Goal: Transaction & Acquisition: Download file/media

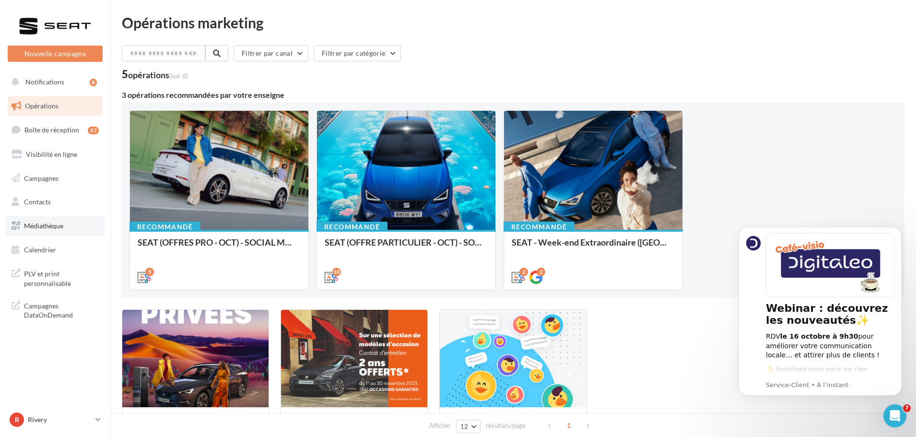
click at [55, 232] on link "Médiathèque" at bounding box center [55, 226] width 99 height 20
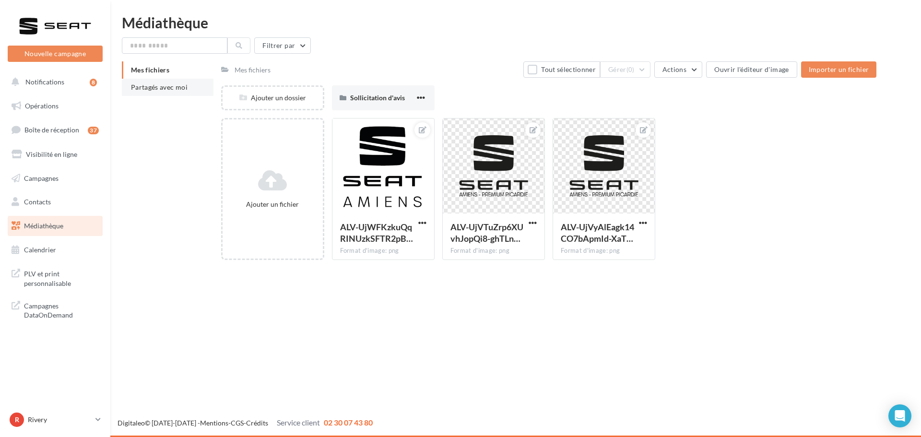
click at [182, 88] on span "Partagés avec moi" at bounding box center [159, 87] width 57 height 8
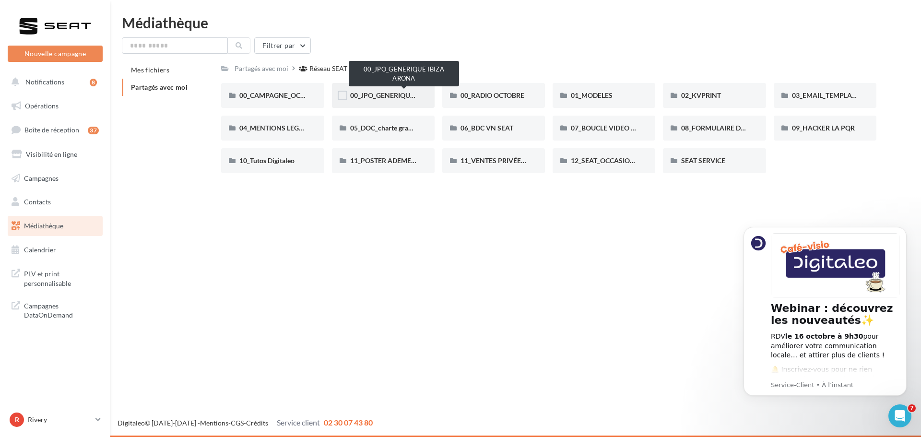
click at [381, 93] on span "00_JPO_GENERIQUE IBIZA ARONA" at bounding box center [404, 95] width 108 height 8
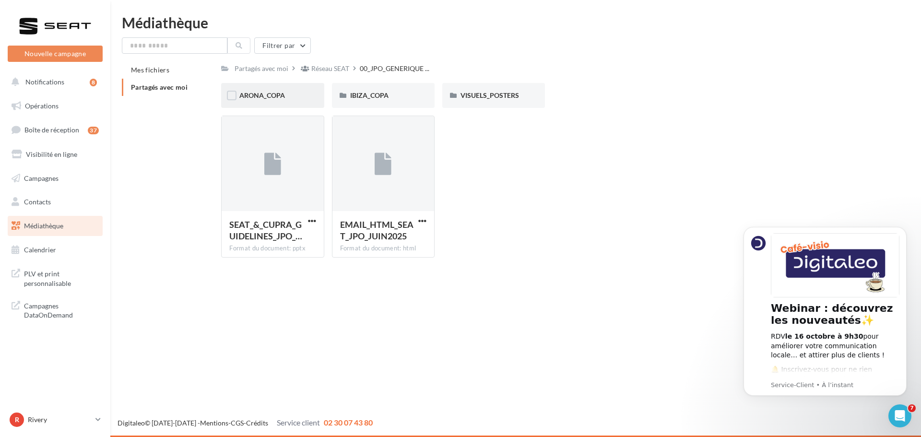
click at [303, 99] on div "ARONA_COPA" at bounding box center [272, 96] width 66 height 10
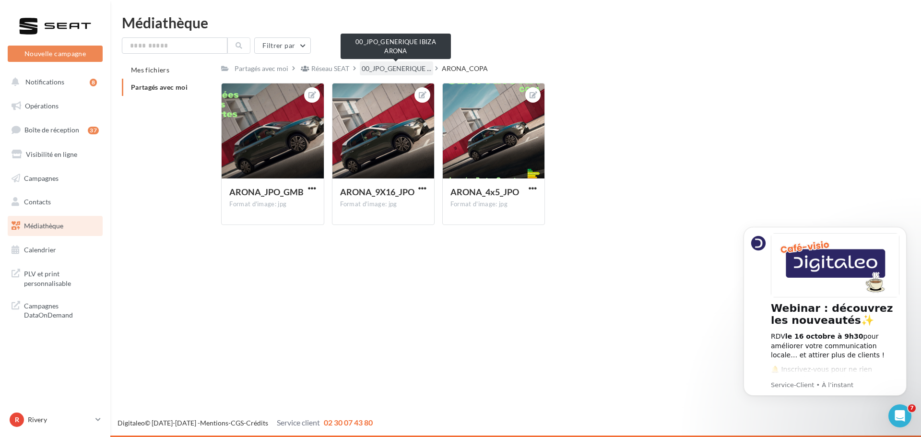
click at [375, 65] on span "00_JPO_GENERIQUE ..." at bounding box center [396, 69] width 70 height 10
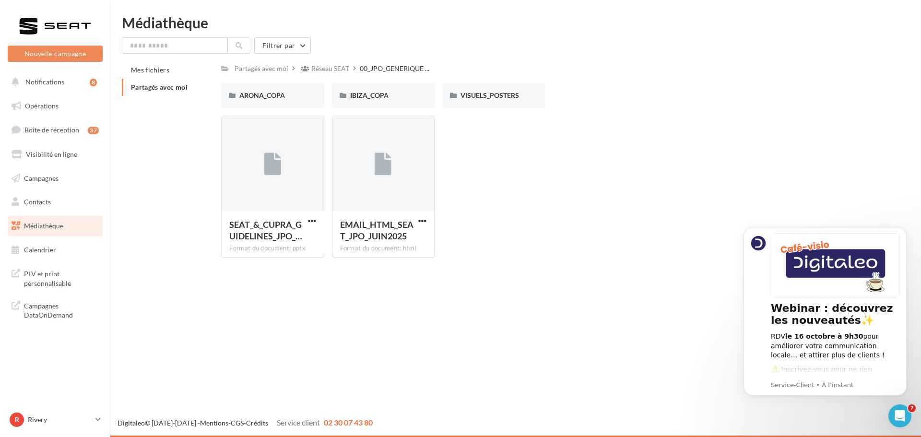
click at [325, 70] on div "Réseau SEAT" at bounding box center [330, 69] width 38 height 10
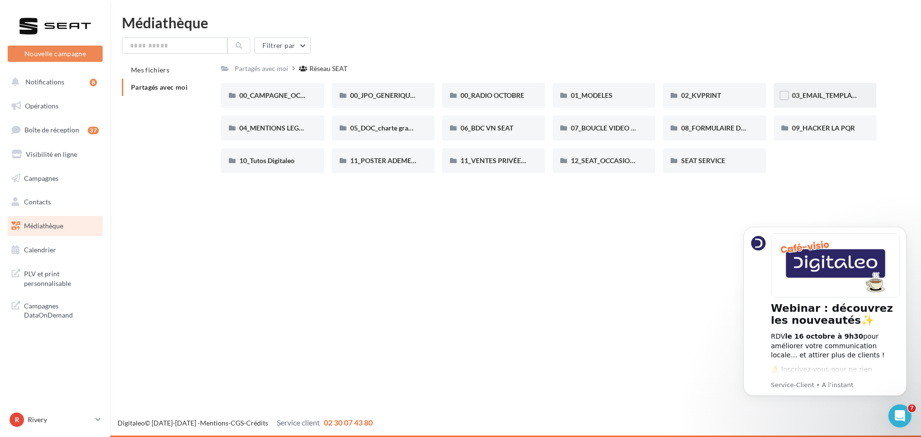
click at [832, 103] on div "03_EMAIL_TEMPLATE HTML SEAT" at bounding box center [824, 95] width 103 height 25
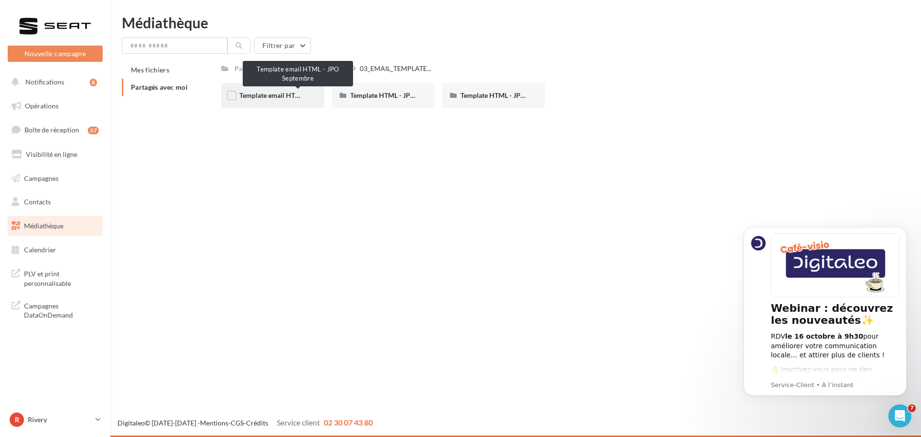
click at [277, 96] on span "Template email HTML - JPO Septembre" at bounding box center [297, 95] width 117 height 8
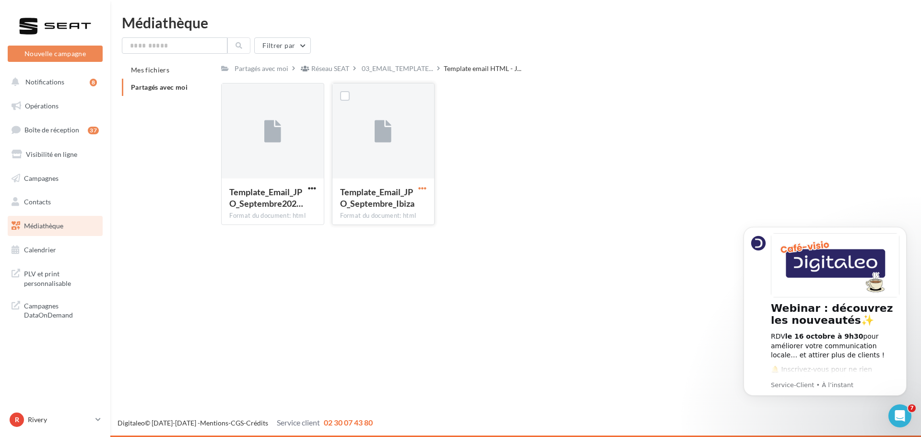
click at [420, 187] on span "button" at bounding box center [422, 188] width 8 height 8
click at [391, 197] on button "Télécharger" at bounding box center [380, 207] width 96 height 25
